Goal: Task Accomplishment & Management: Manage account settings

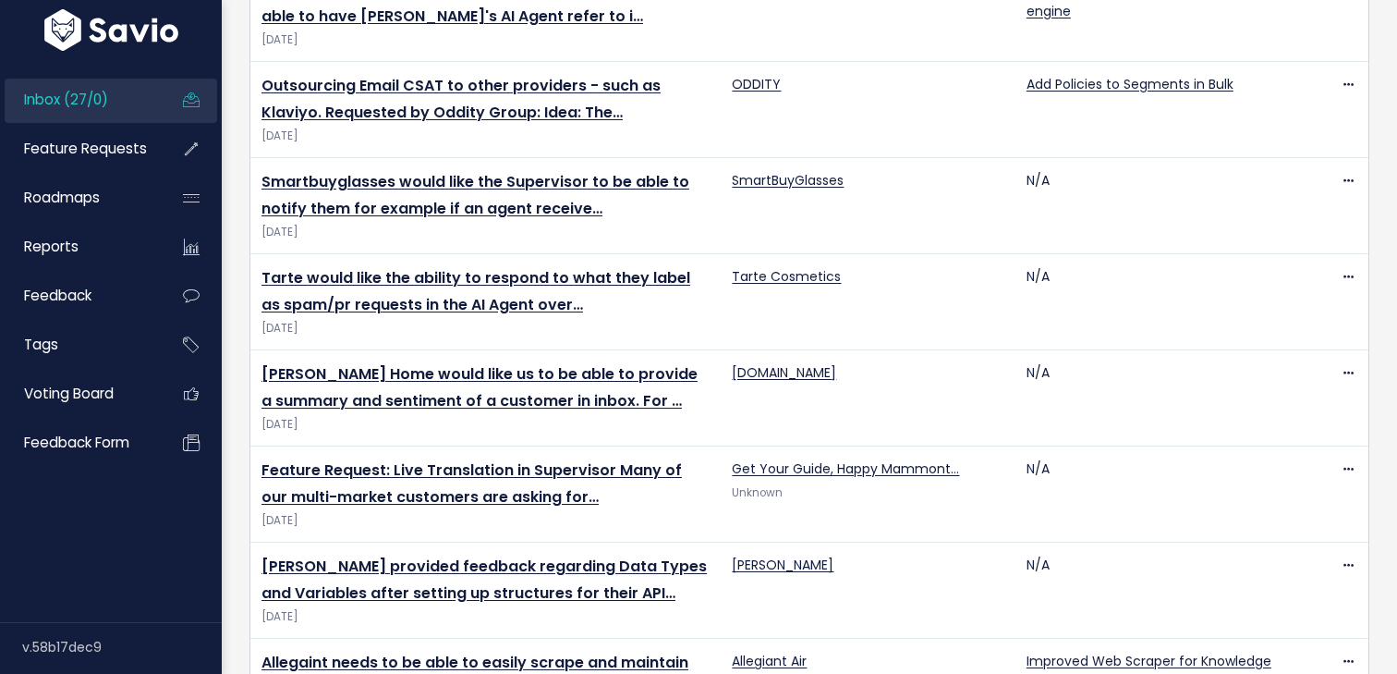
scroll to position [391, 0]
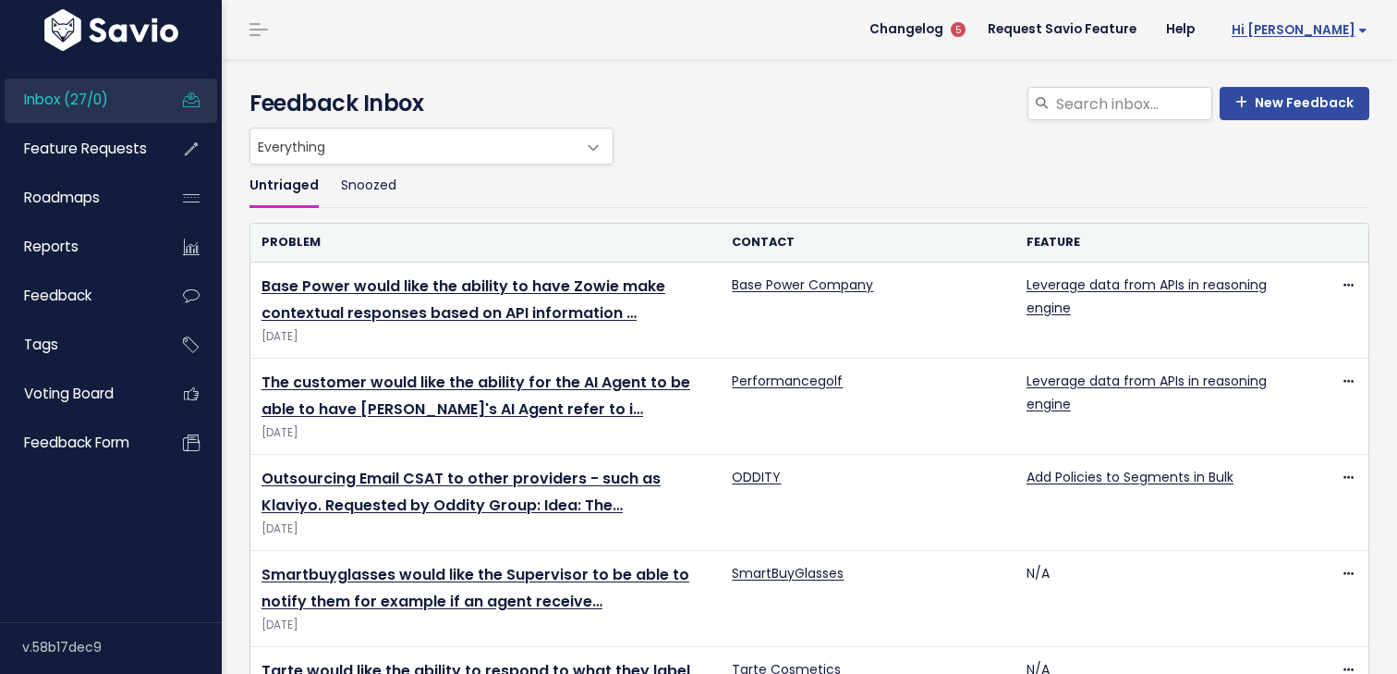
click at [1323, 28] on span "Hi [PERSON_NAME]" at bounding box center [1300, 30] width 136 height 14
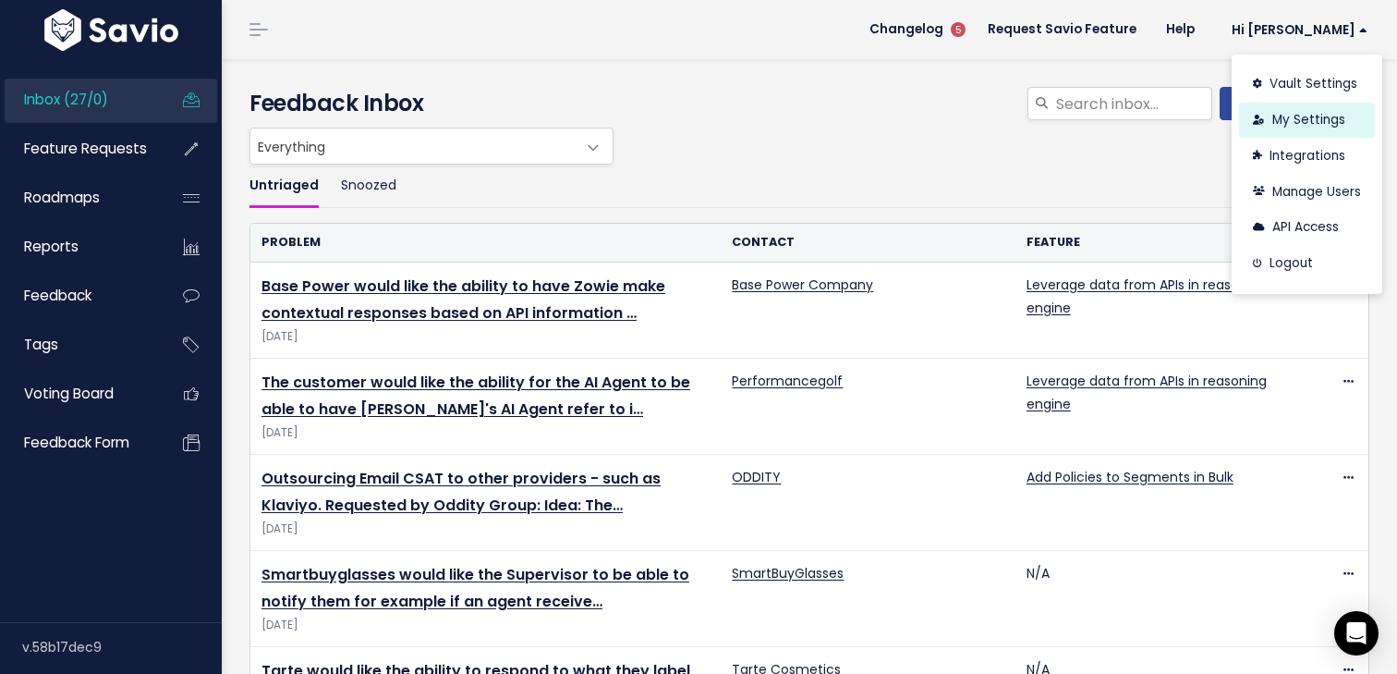
click at [1280, 123] on link "My Settings" at bounding box center [1307, 121] width 136 height 36
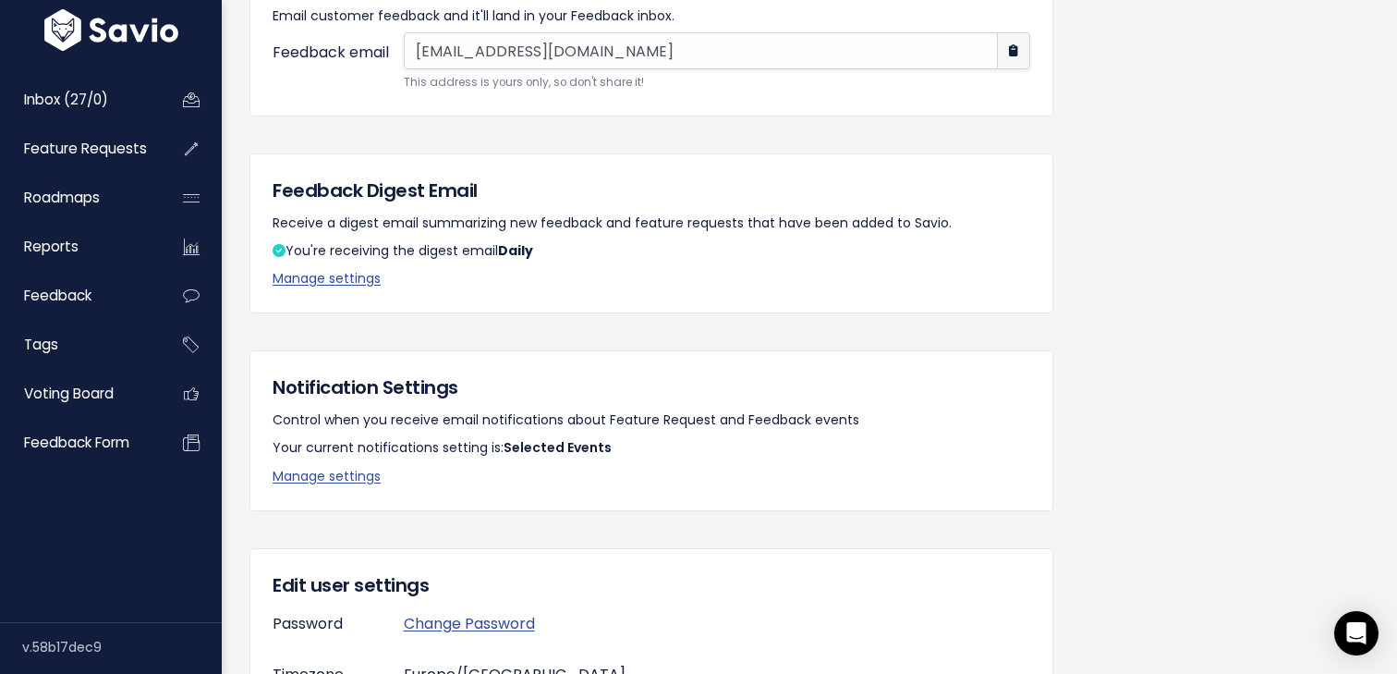
scroll to position [221, 0]
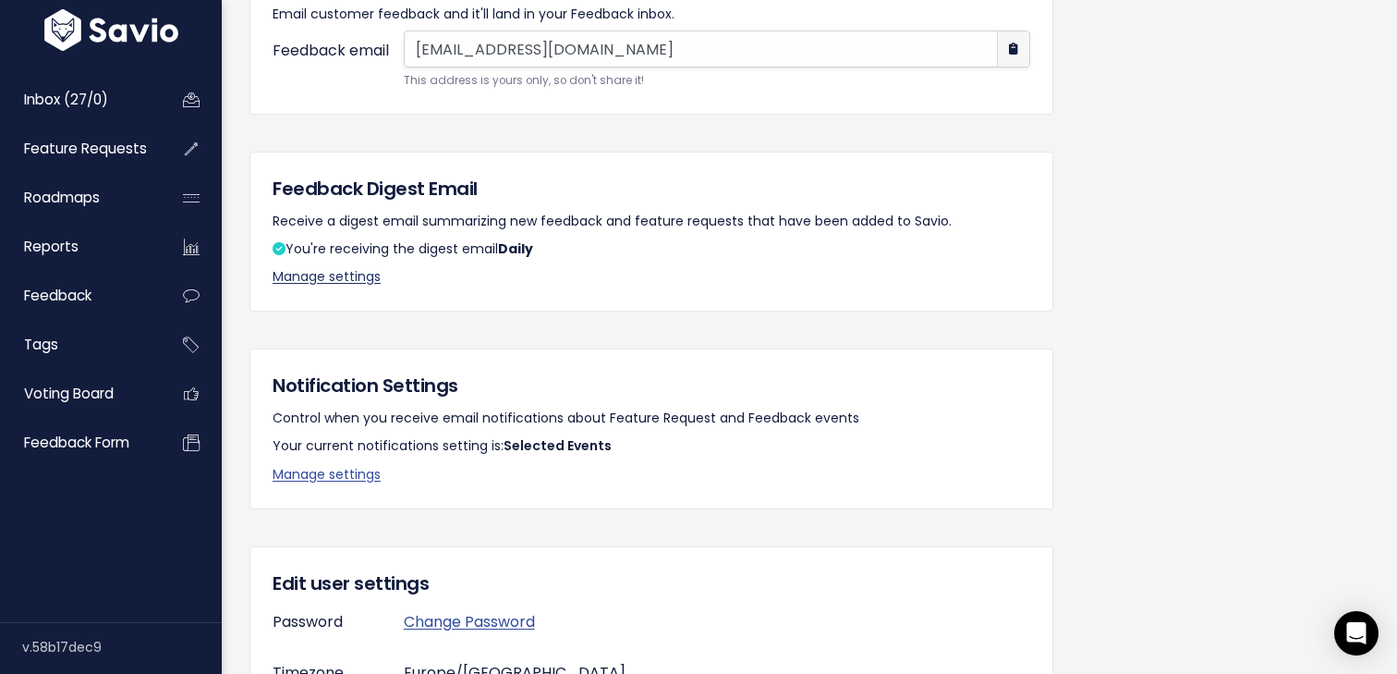
click at [328, 278] on link "Manage settings" at bounding box center [327, 276] width 108 height 18
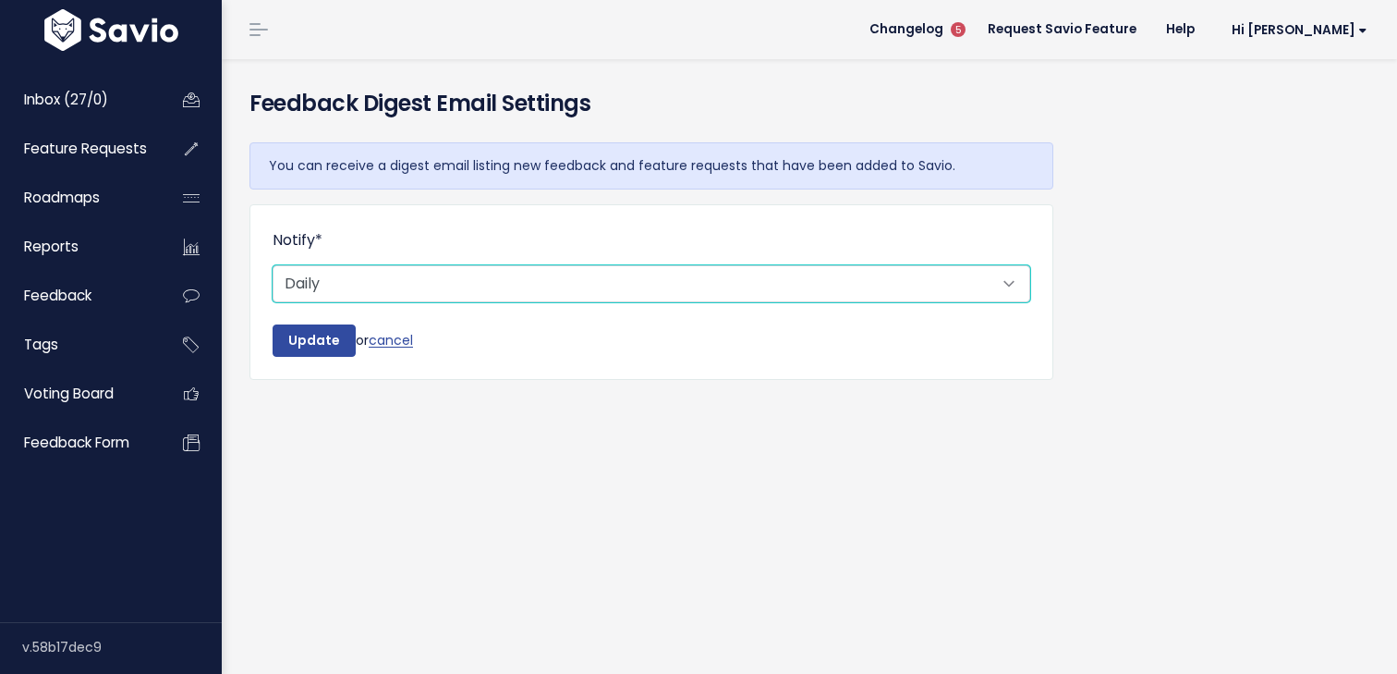
click at [750, 300] on select "Don't notify Daily" at bounding box center [652, 283] width 758 height 37
select select "0_NEVER"
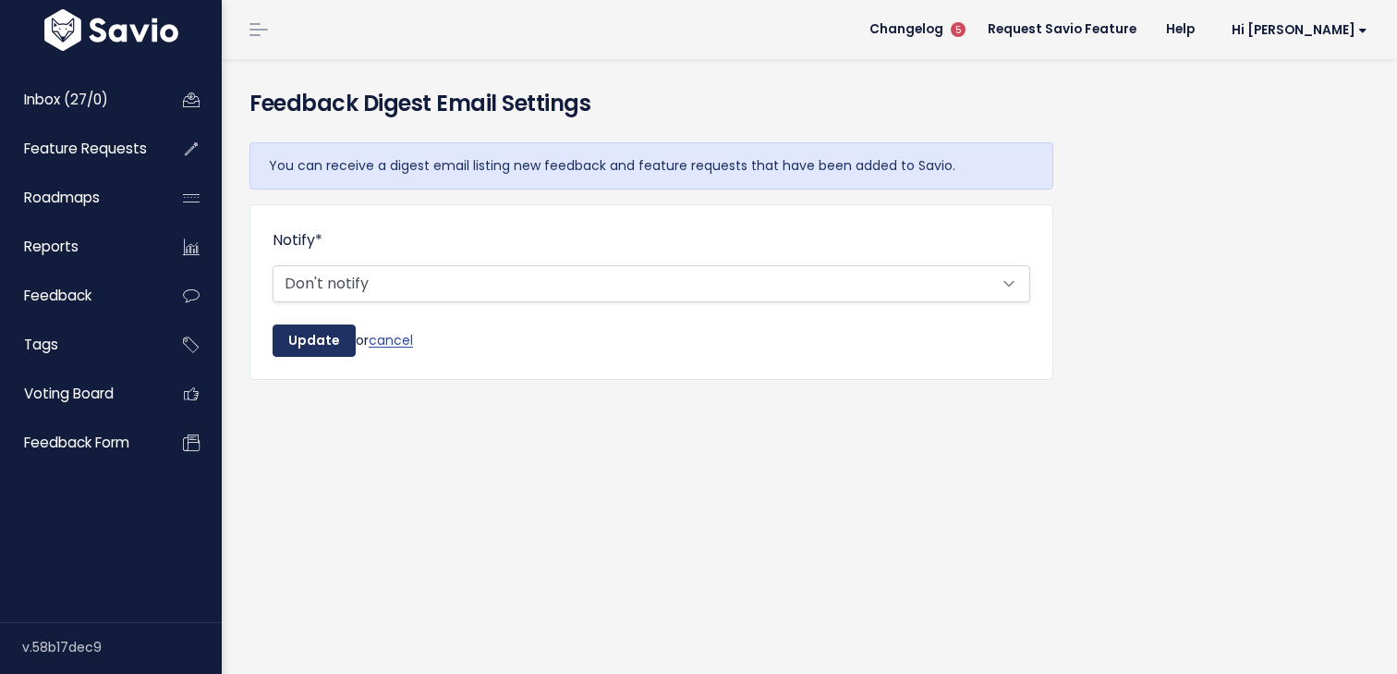
click at [299, 339] on input "Update" at bounding box center [314, 340] width 83 height 33
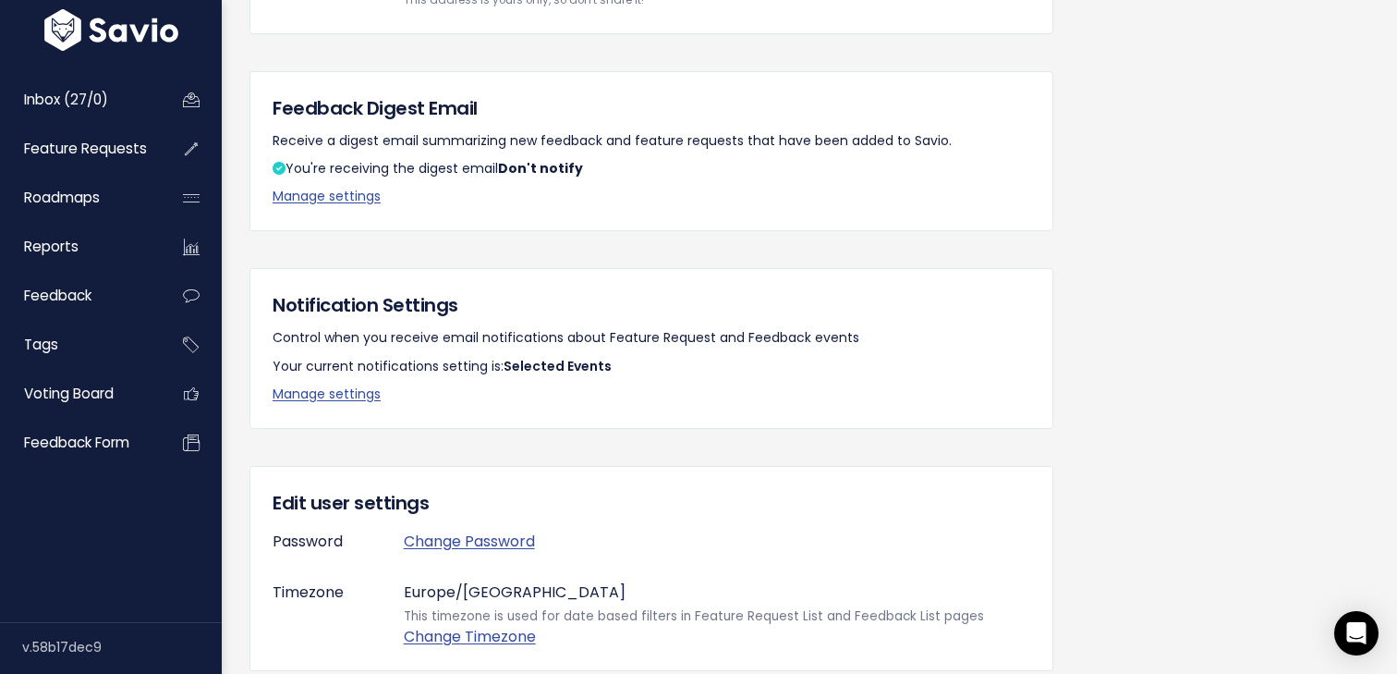
scroll to position [375, 0]
click at [342, 395] on link "Manage settings" at bounding box center [327, 394] width 108 height 18
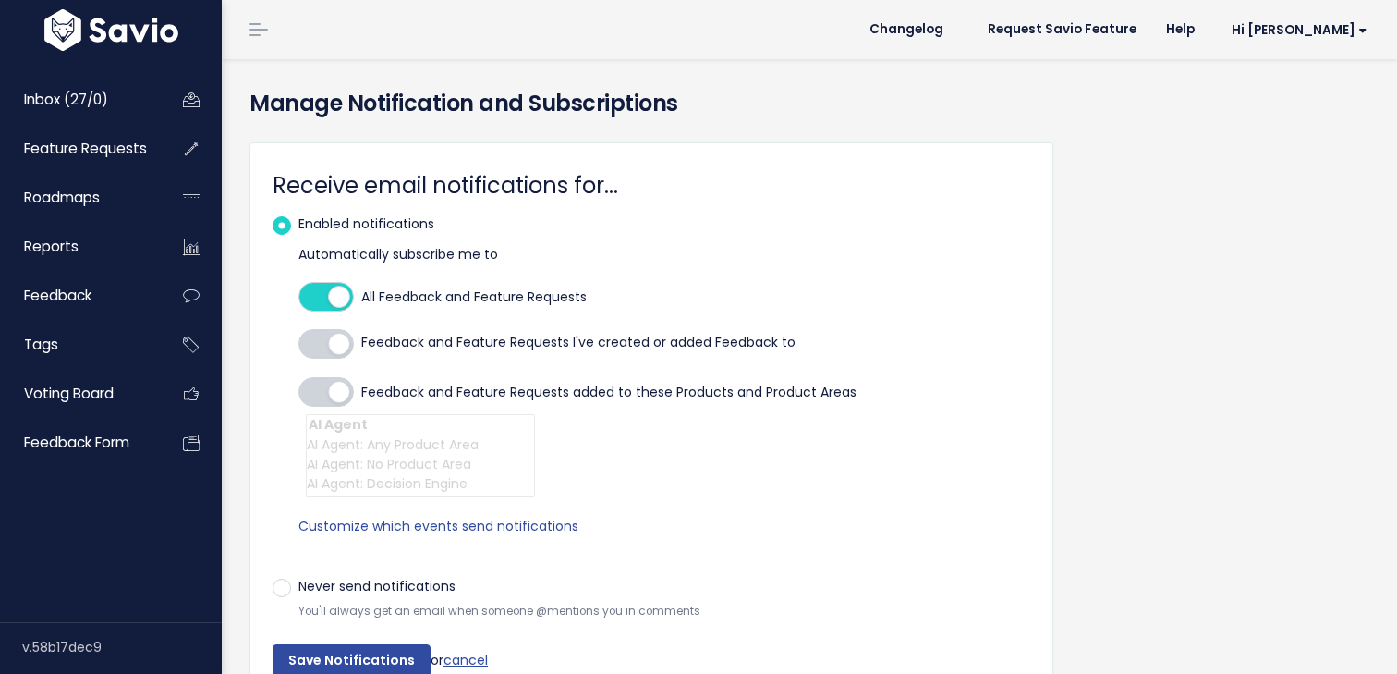
select select
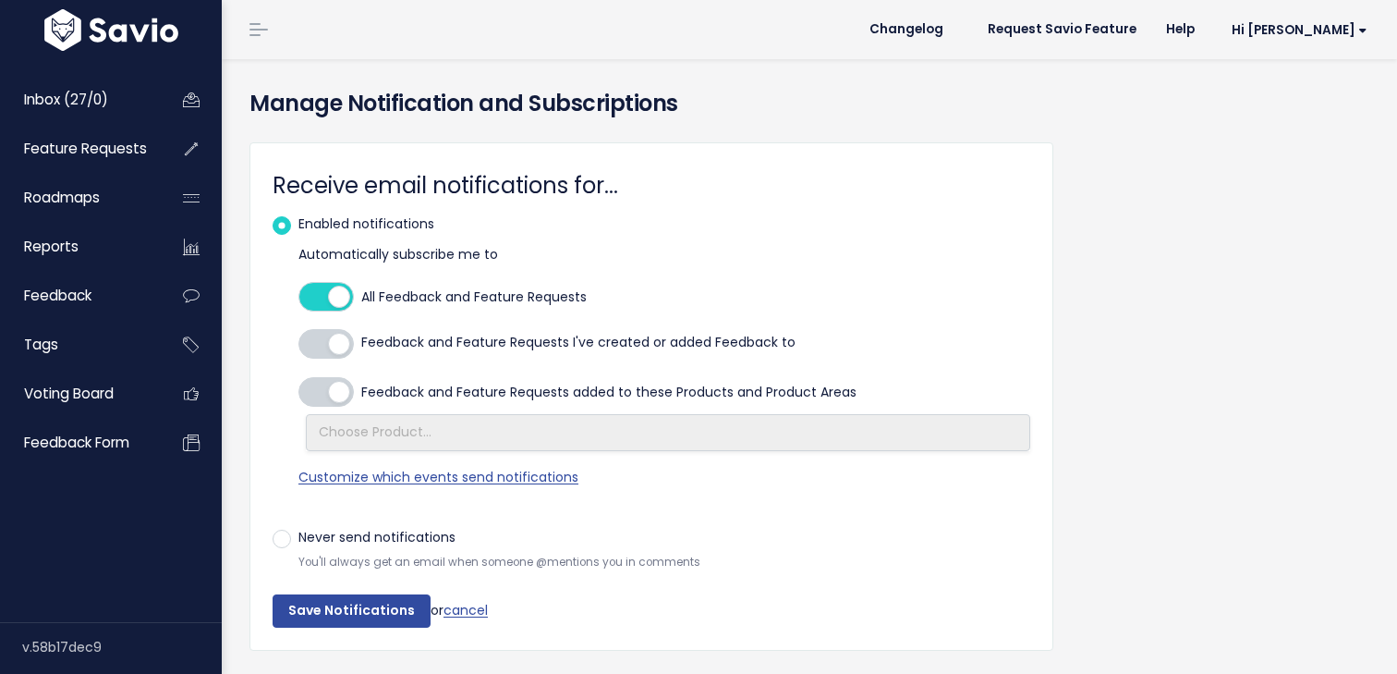
click at [308, 297] on div at bounding box center [325, 297] width 55 height 30
click at [298, 297] on input "All Feedback and Feature Requests" at bounding box center [298, 297] width 0 height 0
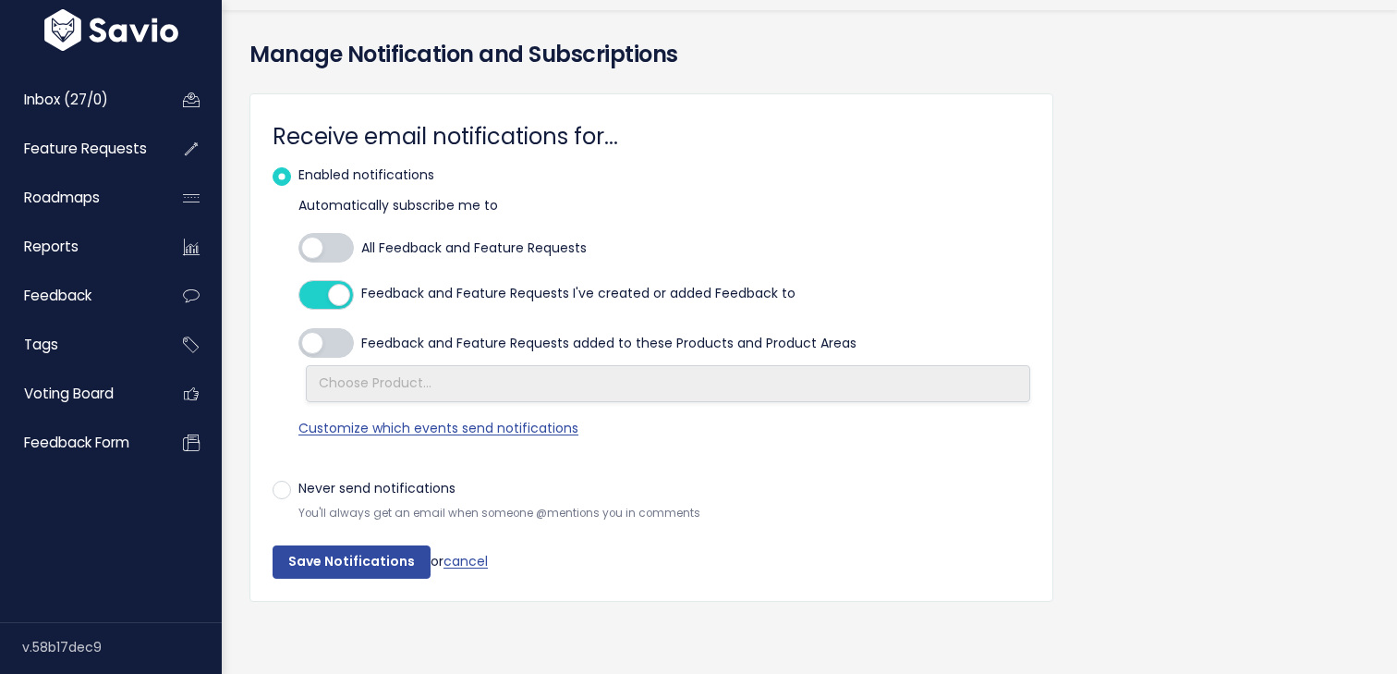
click at [316, 297] on div at bounding box center [325, 295] width 55 height 30
click at [298, 295] on input "Feedback and Feature Requests I've created or added Feedback to" at bounding box center [298, 295] width 0 height 0
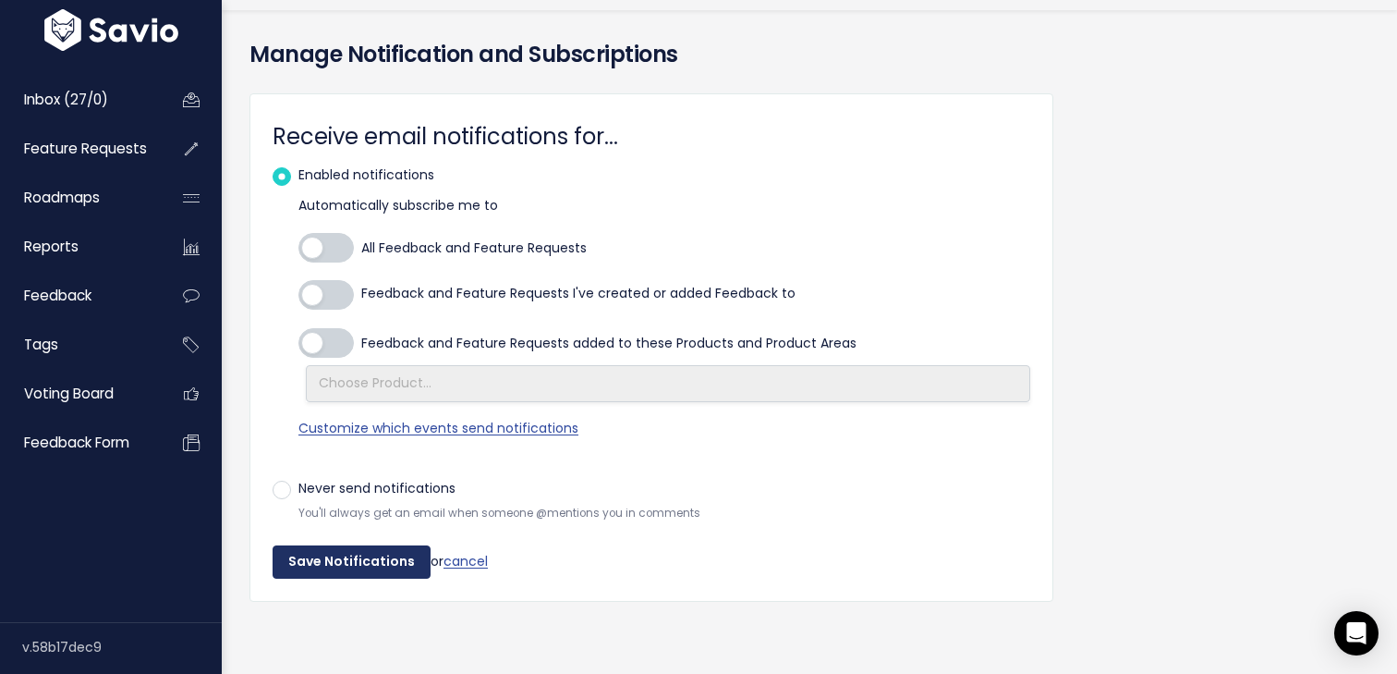
drag, startPoint x: 323, startPoint y: 564, endPoint x: 293, endPoint y: 152, distance: 413.3
click at [293, 152] on form "Receive email notifications for... Enabled notifications Automatically subscrib…" at bounding box center [652, 347] width 758 height 462
click at [274, 179] on div "Enabled notifications Automatically subscribe me to All Feedback and Feature Re…" at bounding box center [652, 309] width 758 height 291
click at [298, 180] on label "Enabled notifications" at bounding box center [366, 175] width 136 height 23
click at [298, 176] on input "Enabled notifications" at bounding box center [304, 170] width 12 height 12
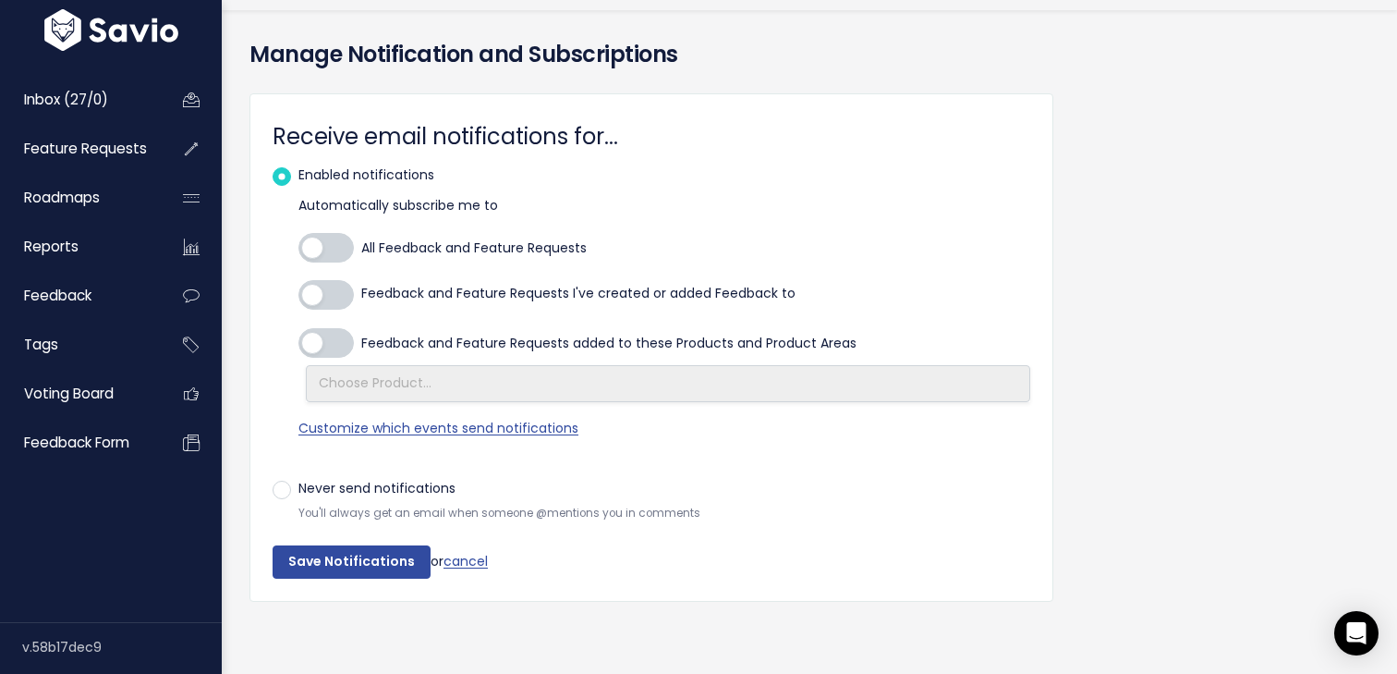
click at [298, 175] on label "Enabled notifications" at bounding box center [366, 175] width 136 height 23
click at [298, 175] on input "Enabled notifications" at bounding box center [304, 170] width 12 height 12
click at [354, 549] on input "Save Notifications" at bounding box center [352, 561] width 158 height 33
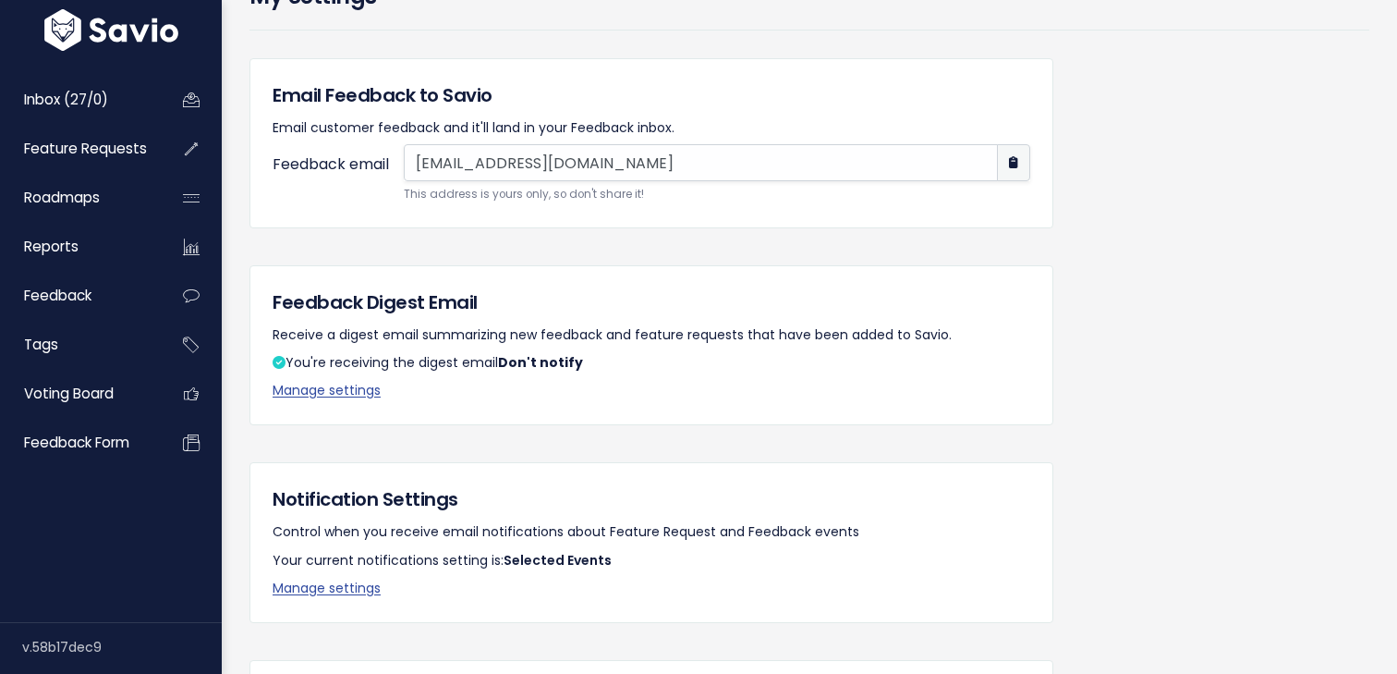
scroll to position [211, 0]
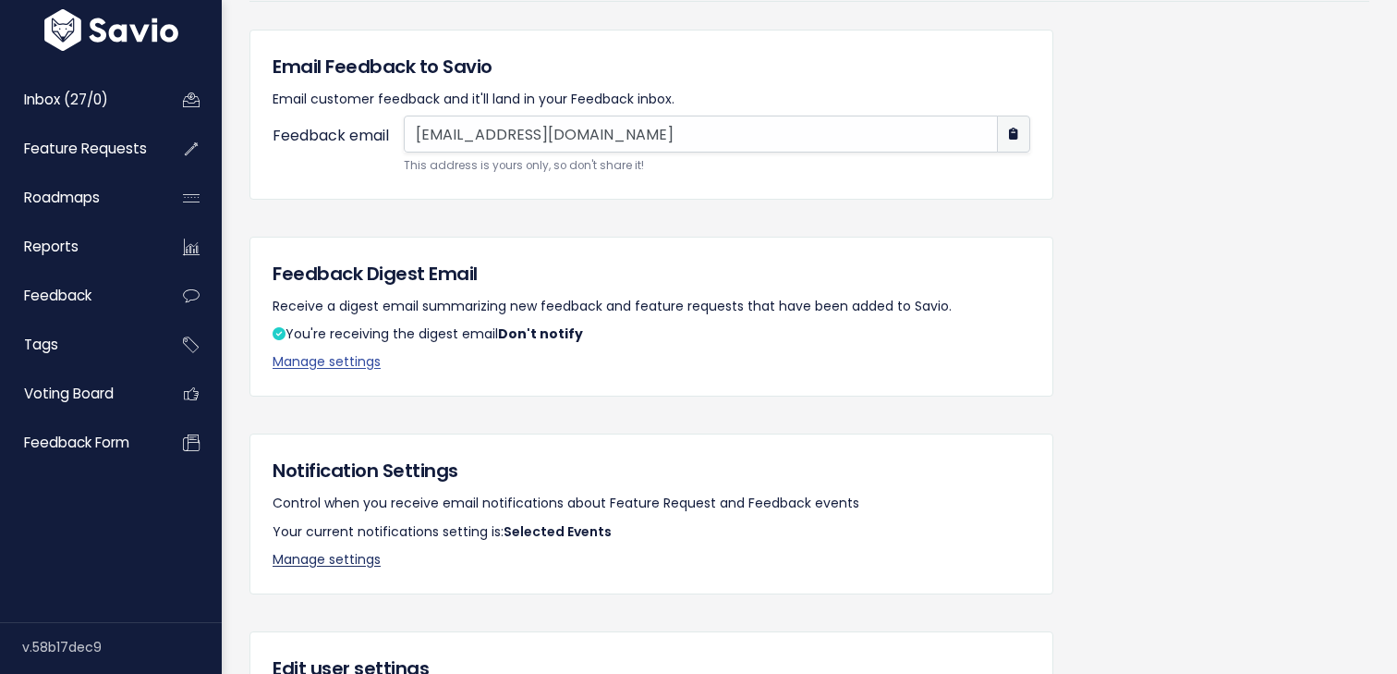
click at [353, 564] on link "Manage settings" at bounding box center [327, 559] width 108 height 18
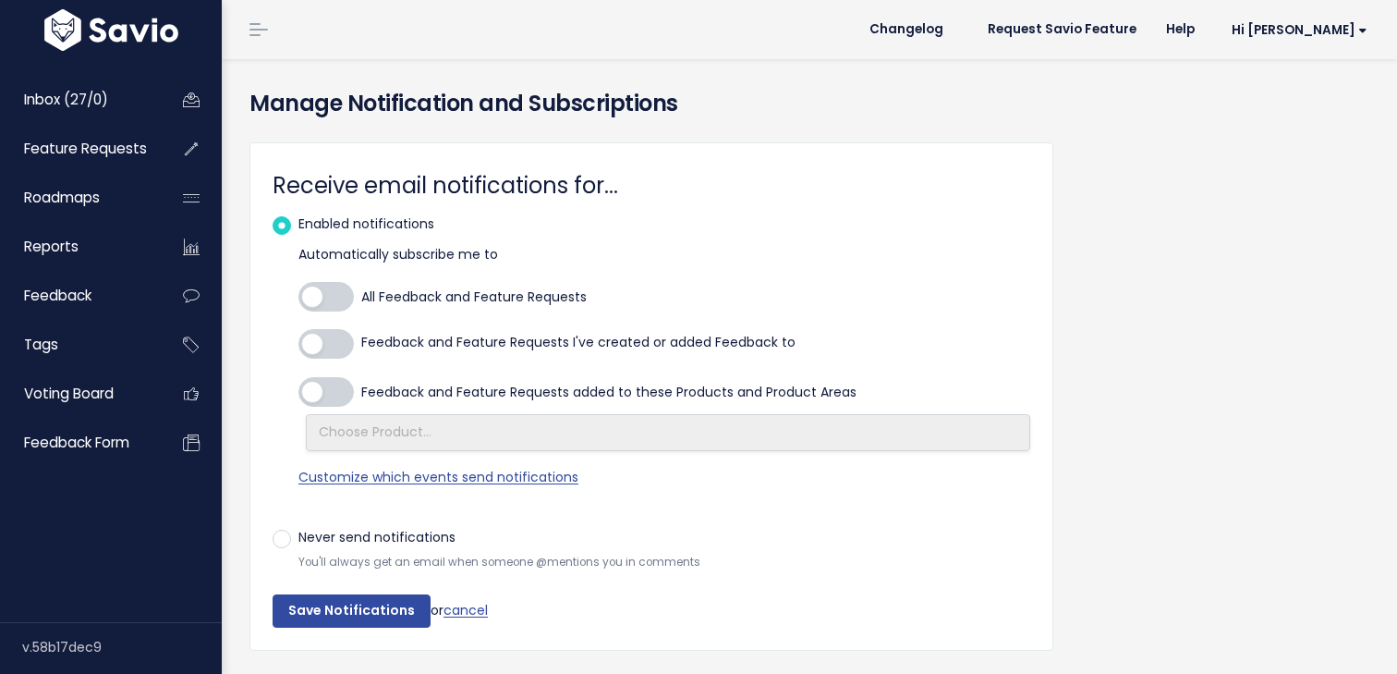
select select
click at [298, 532] on label "Never send notifications" at bounding box center [376, 537] width 157 height 23
click at [298, 532] on input "Never send notifications" at bounding box center [304, 532] width 12 height 12
radio input "true"
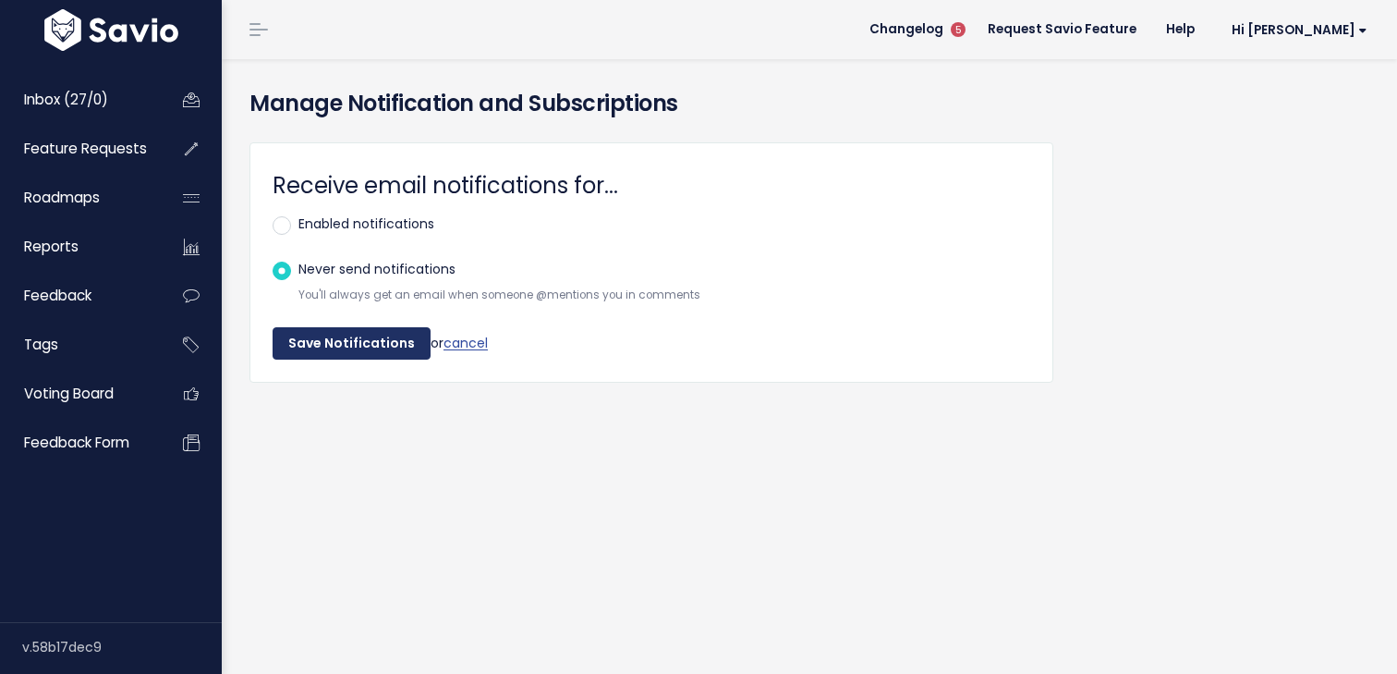
click at [365, 347] on input "Save Notifications" at bounding box center [352, 343] width 158 height 33
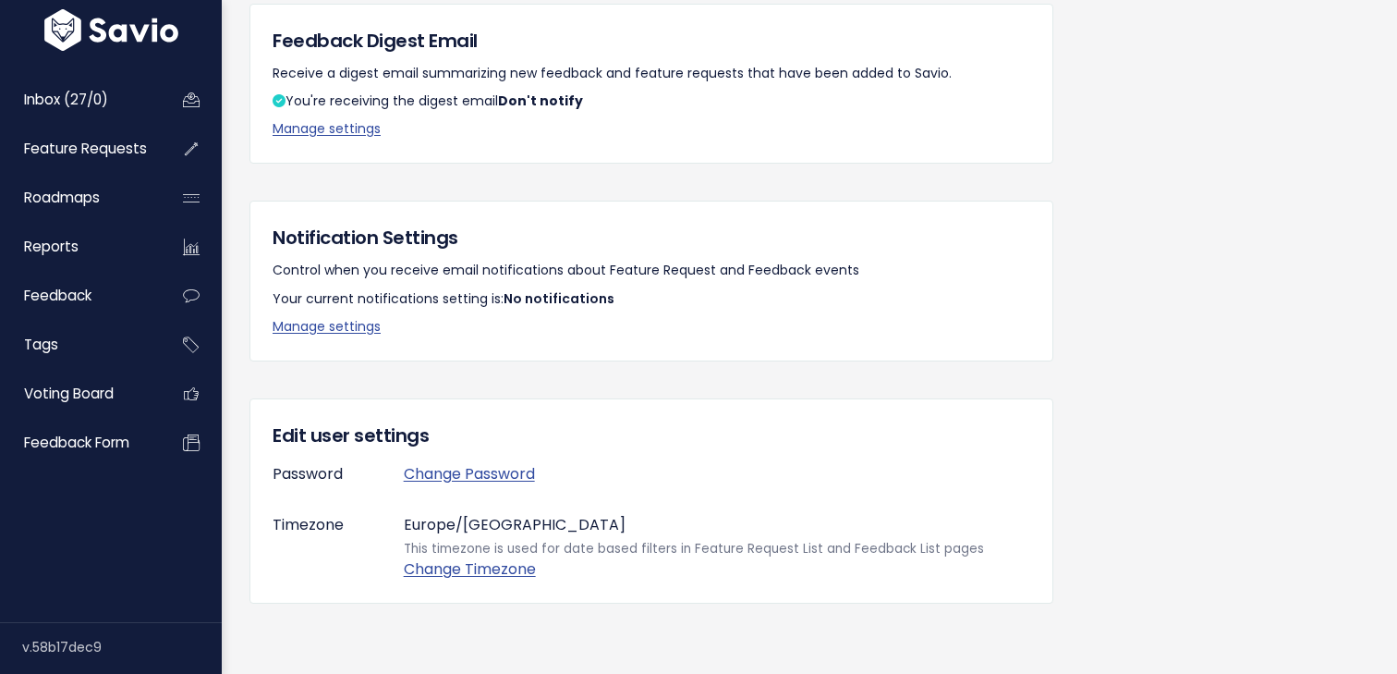
scroll to position [454, 0]
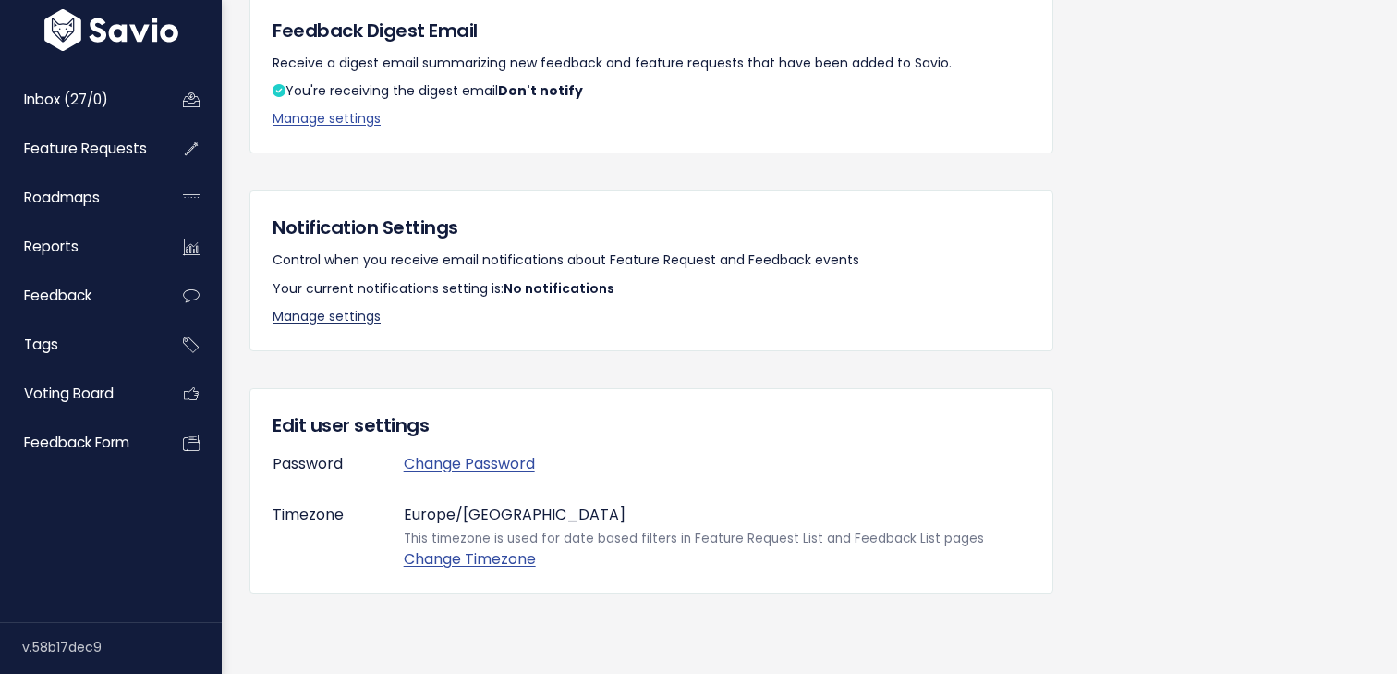
click at [350, 323] on link "Manage settings" at bounding box center [327, 316] width 108 height 18
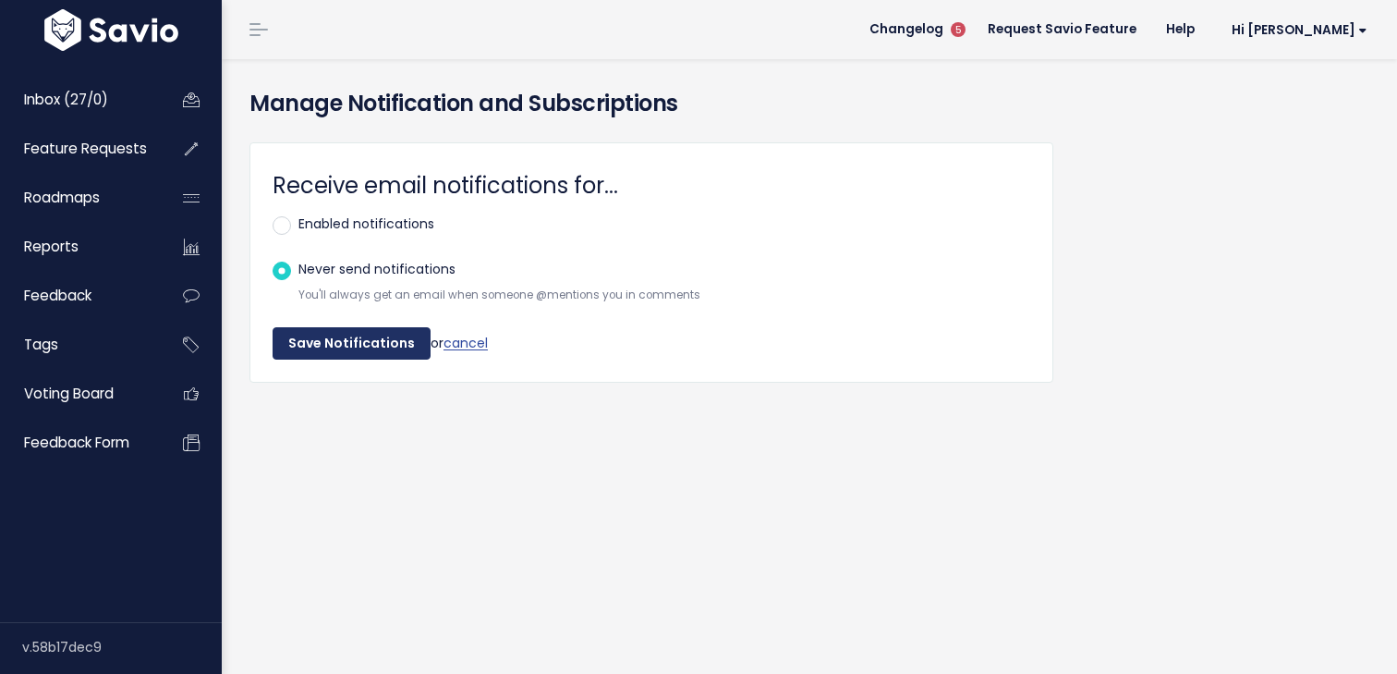
click at [374, 343] on input "Save Notifications" at bounding box center [352, 343] width 158 height 33
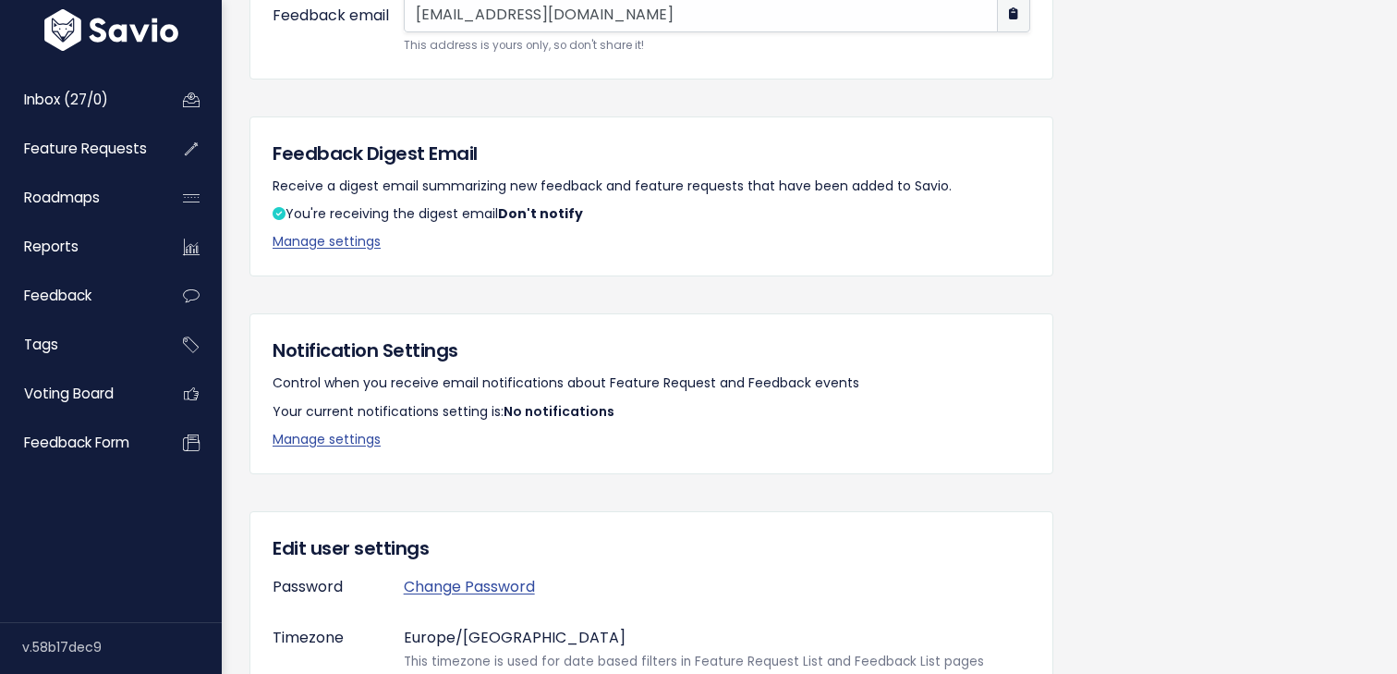
scroll to position [468, 0]
